Goal: Task Accomplishment & Management: Manage account settings

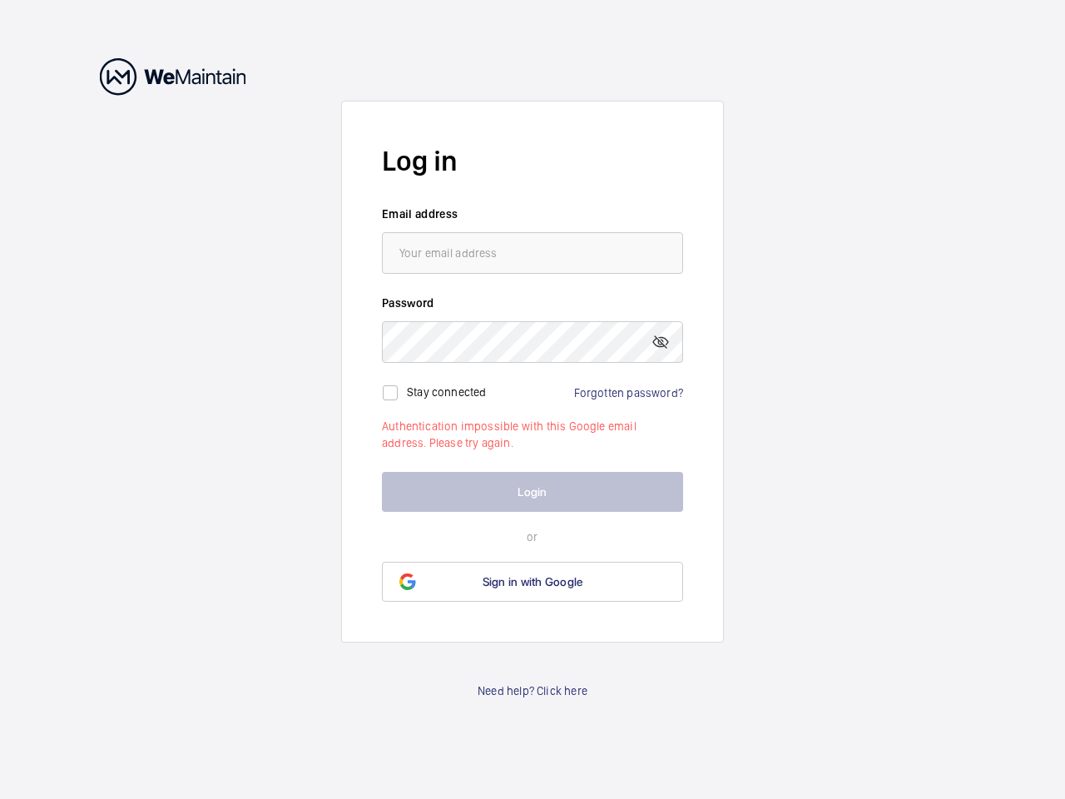
click at [661, 342] on mat-icon at bounding box center [661, 342] width 20 height 20
click at [390, 393] on input "checkbox" at bounding box center [390, 392] width 33 height 33
click at [447, 391] on label "Stay connected" at bounding box center [447, 390] width 80 height 13
checkbox input "true"
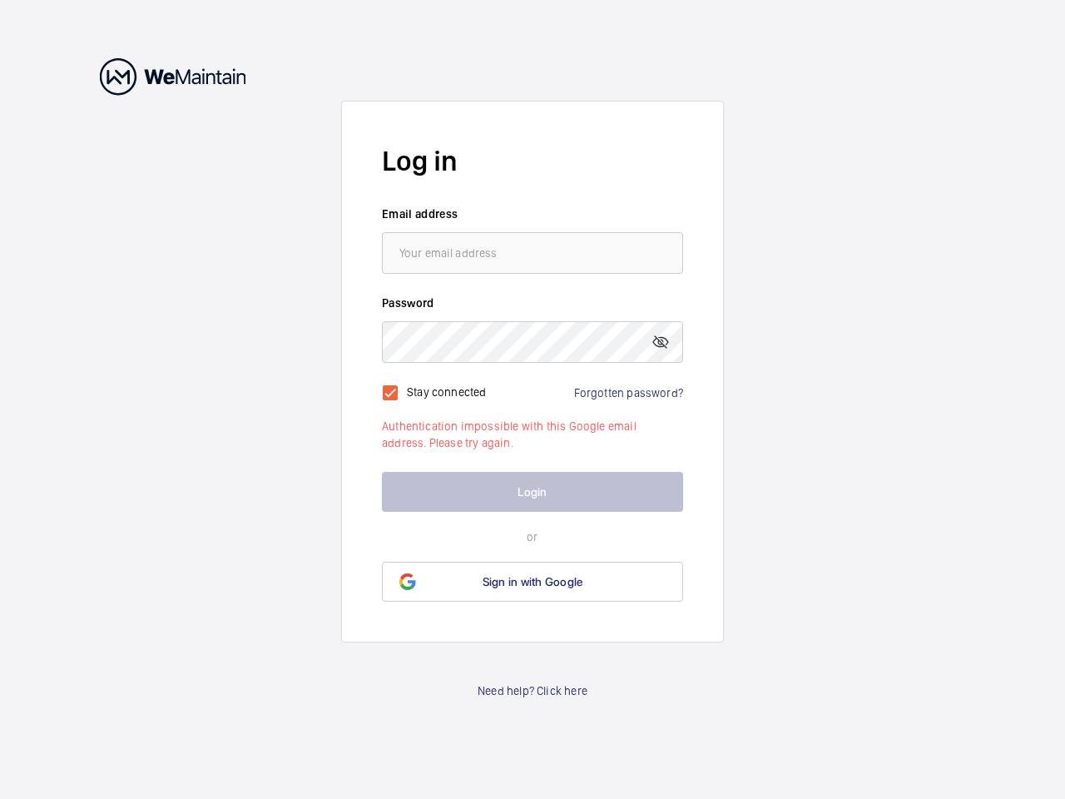
click at [532, 582] on span "Sign in with Google" at bounding box center [533, 581] width 101 height 13
